Goal: Use online tool/utility: Utilize a website feature to perform a specific function

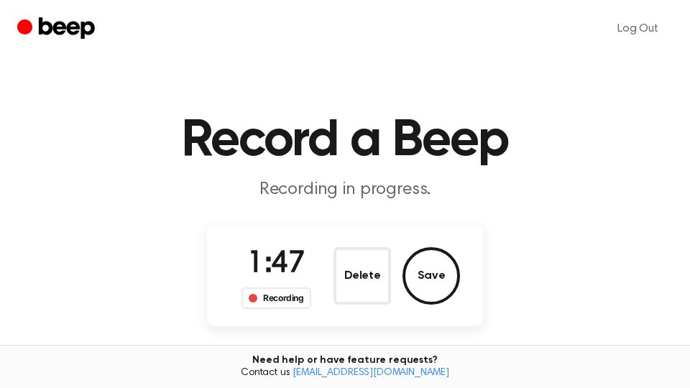
click at [431, 267] on button "Save" at bounding box center [432, 276] width 58 height 58
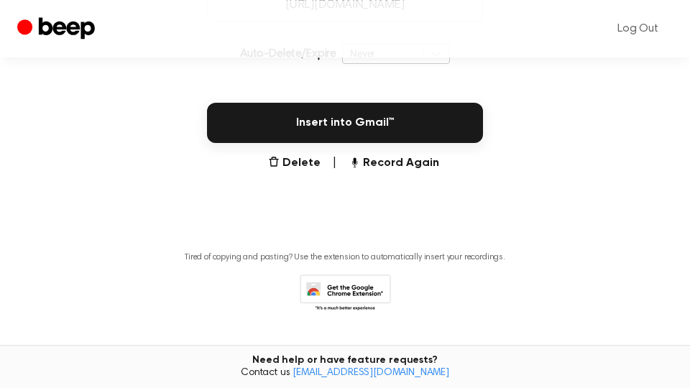
scroll to position [381, 0]
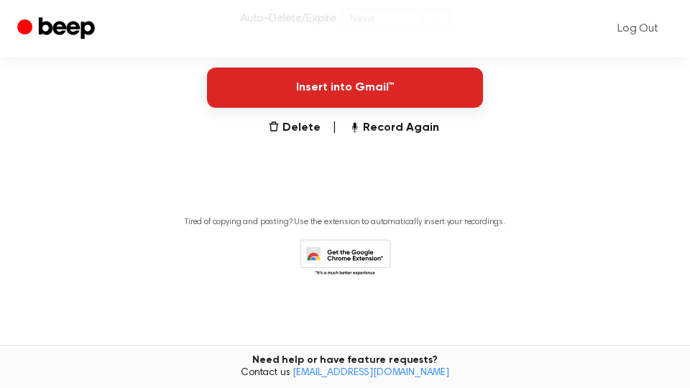
click at [420, 96] on button "Insert into Gmail™" at bounding box center [345, 88] width 276 height 40
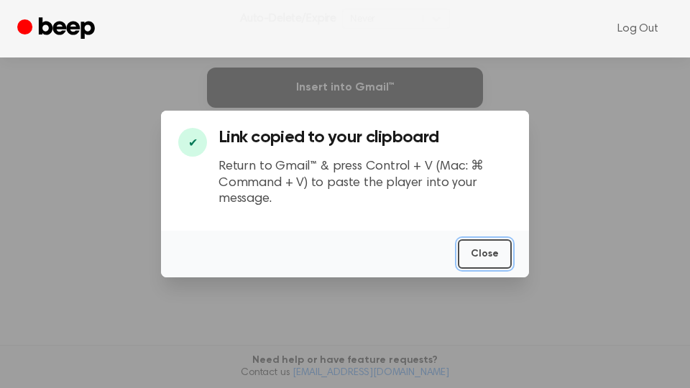
click at [481, 250] on button "Close" at bounding box center [485, 253] width 54 height 29
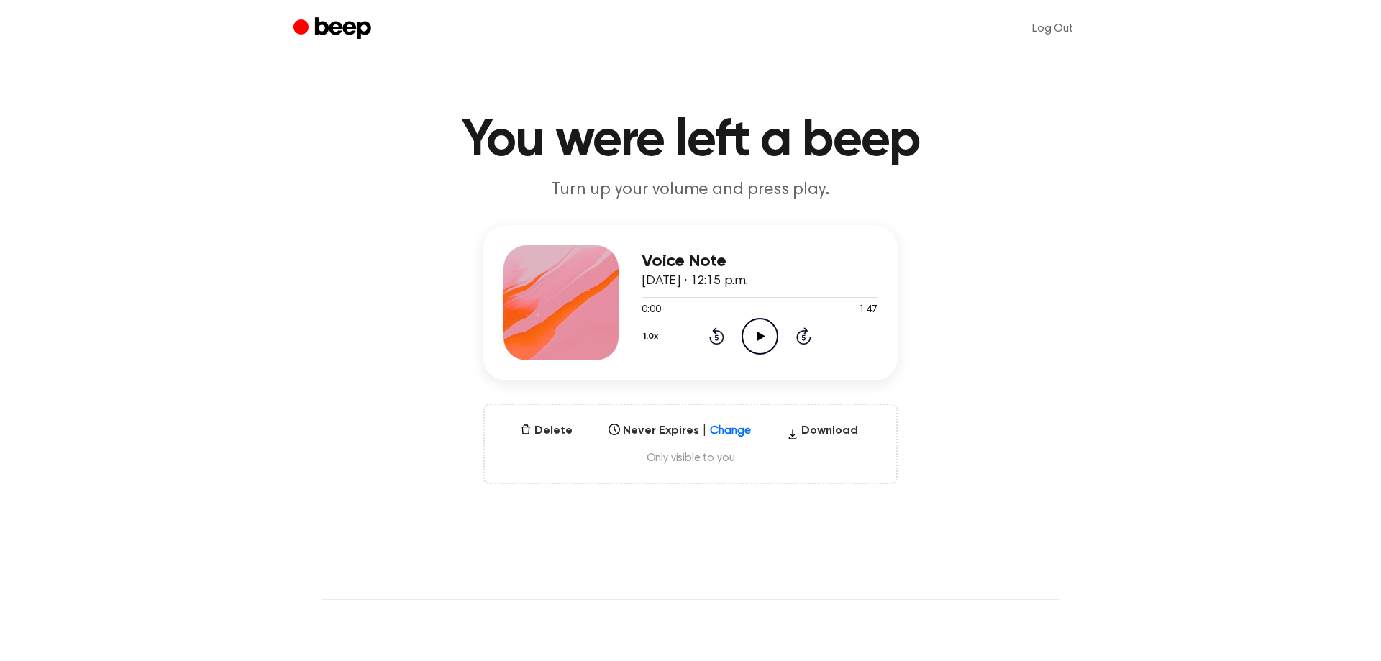
click at [759, 337] on icon at bounding box center [761, 336] width 8 height 9
drag, startPoint x: 758, startPoint y: 340, endPoint x: 660, endPoint y: 252, distance: 131.9
click at [758, 341] on icon "Pause Audio" at bounding box center [759, 336] width 37 height 37
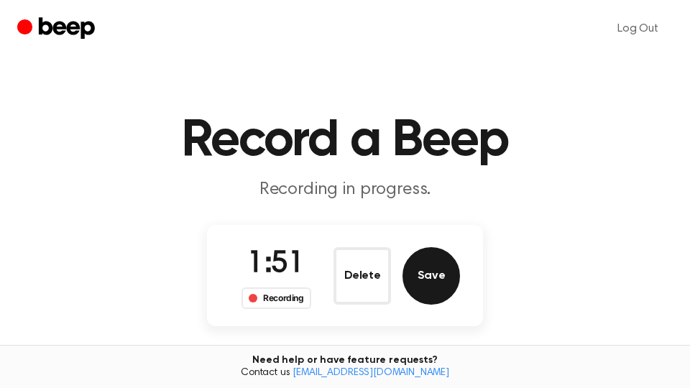
click at [429, 281] on button "Save" at bounding box center [432, 276] width 58 height 58
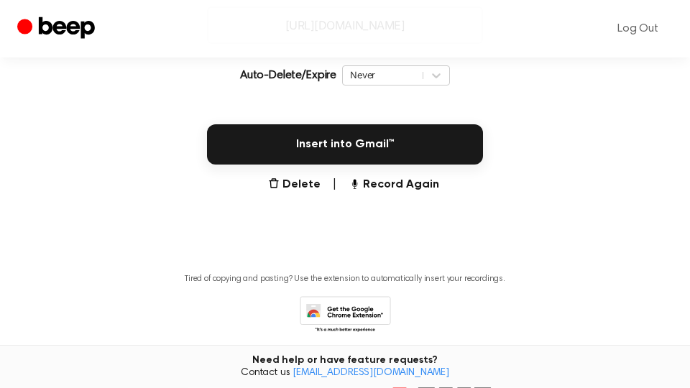
scroll to position [381, 0]
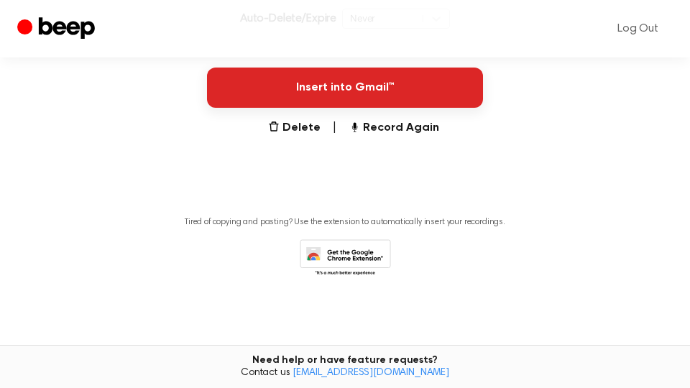
click at [375, 95] on button "Insert into Gmail™" at bounding box center [345, 88] width 276 height 40
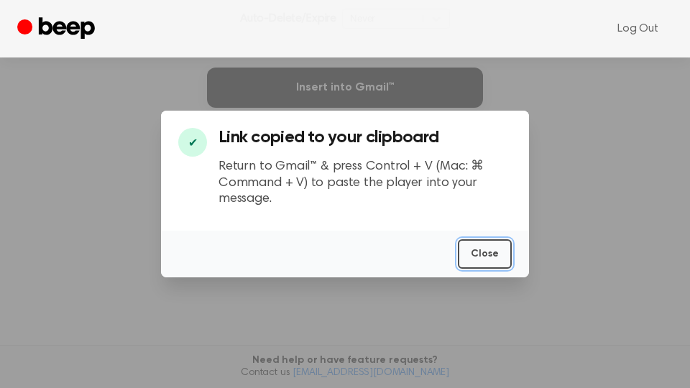
drag, startPoint x: 487, startPoint y: 251, endPoint x: 517, endPoint y: 151, distance: 104.4
click at [487, 250] on button "Close" at bounding box center [485, 253] width 54 height 29
